Goal: Task Accomplishment & Management: Manage account settings

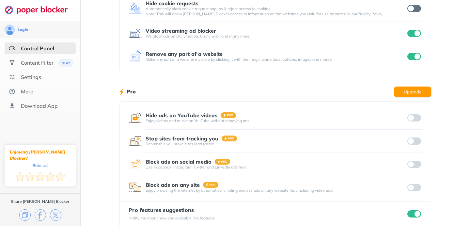
scroll to position [112, 0]
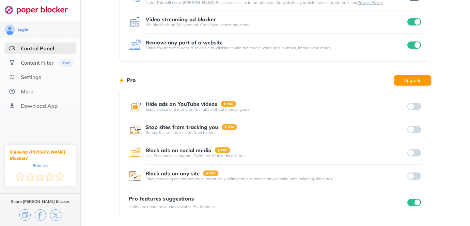
click at [410, 204] on input "checkbox" at bounding box center [414, 202] width 14 height 7
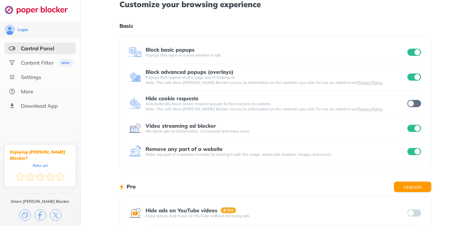
scroll to position [0, 0]
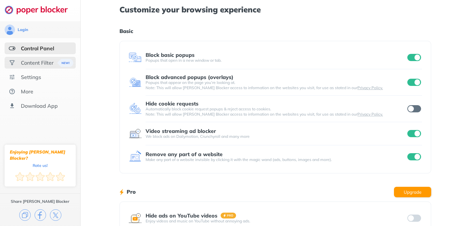
click at [30, 63] on div "Content Filter" at bounding box center [37, 62] width 33 height 7
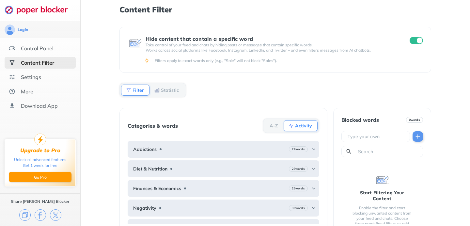
click at [414, 38] on input "checkbox" at bounding box center [416, 40] width 14 height 7
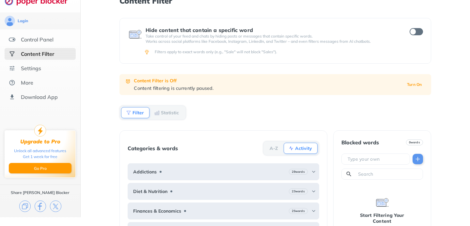
scroll to position [5, 0]
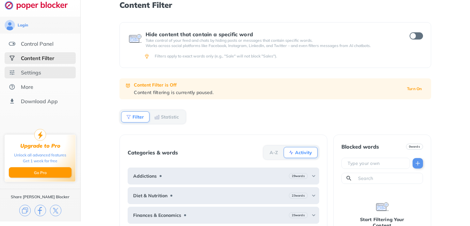
click at [30, 73] on div "Settings" at bounding box center [31, 72] width 20 height 7
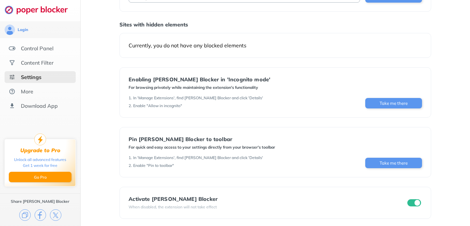
scroll to position [57, 0]
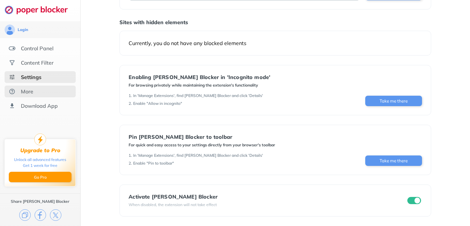
click at [36, 90] on div "More" at bounding box center [40, 91] width 71 height 12
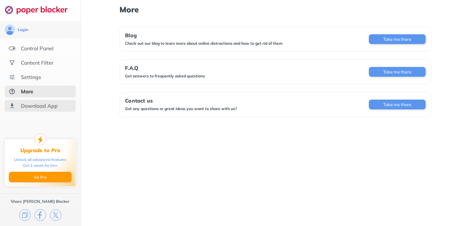
click at [36, 107] on div "Download App" at bounding box center [39, 105] width 37 height 7
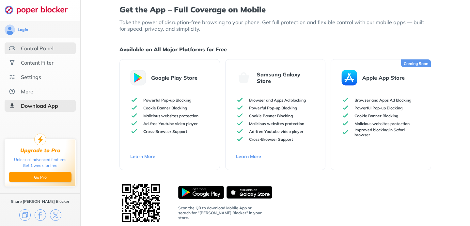
click at [27, 49] on div "Control Panel" at bounding box center [37, 48] width 33 height 7
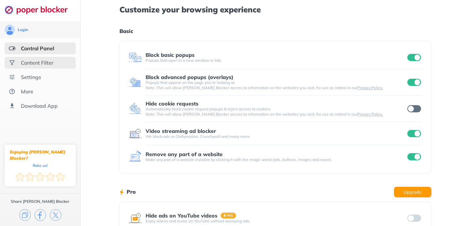
click at [47, 63] on div "Content Filter" at bounding box center [37, 62] width 33 height 7
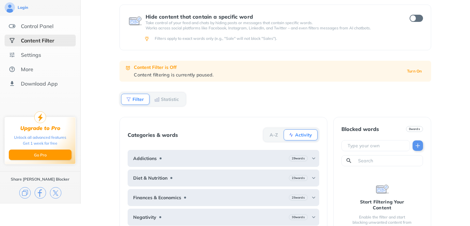
scroll to position [44, 0]
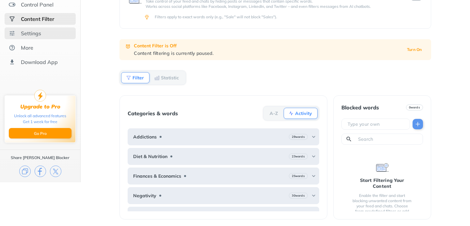
click at [38, 34] on div "Settings" at bounding box center [31, 33] width 20 height 7
